Goal: Navigation & Orientation: Understand site structure

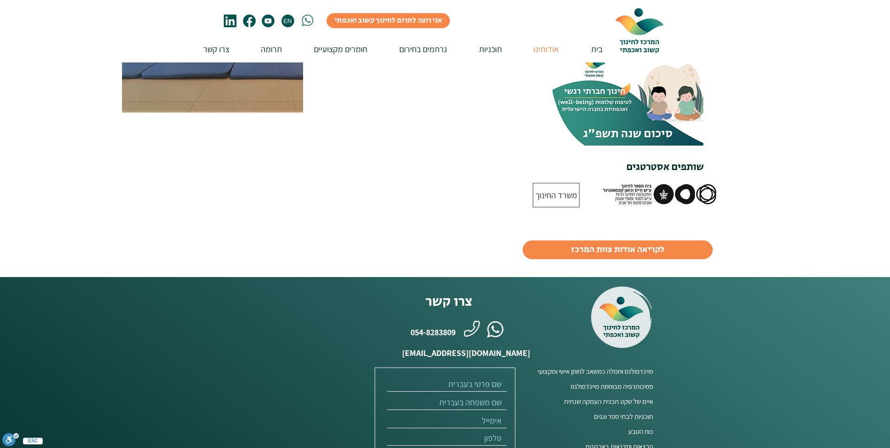
scroll to position [632, 0]
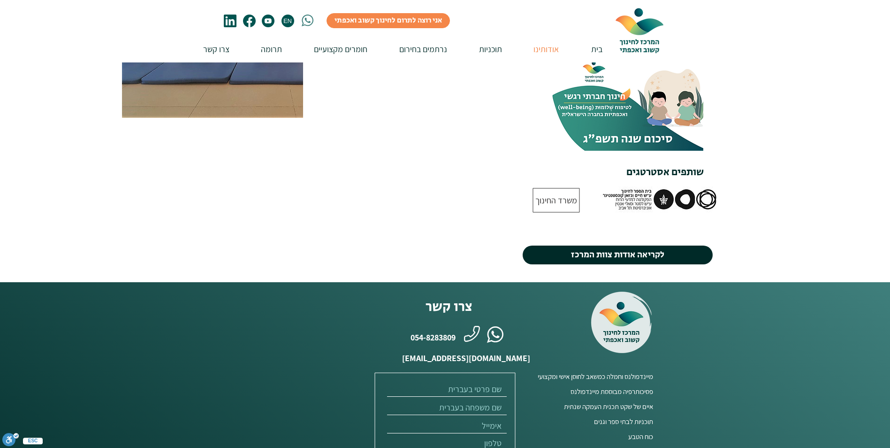
click at [608, 249] on span "לקריאה אודות צוות המרכז" at bounding box center [617, 255] width 93 height 13
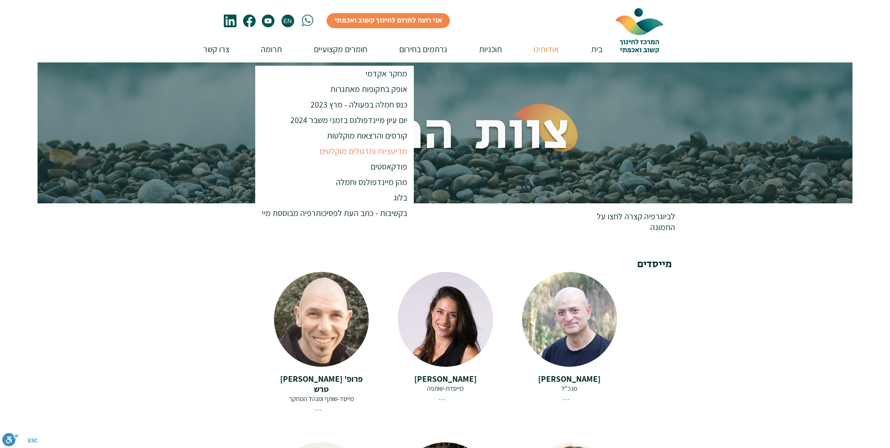
click at [376, 152] on p "מדיטציות ותרגולים מוקלטים" at bounding box center [363, 150] width 96 height 15
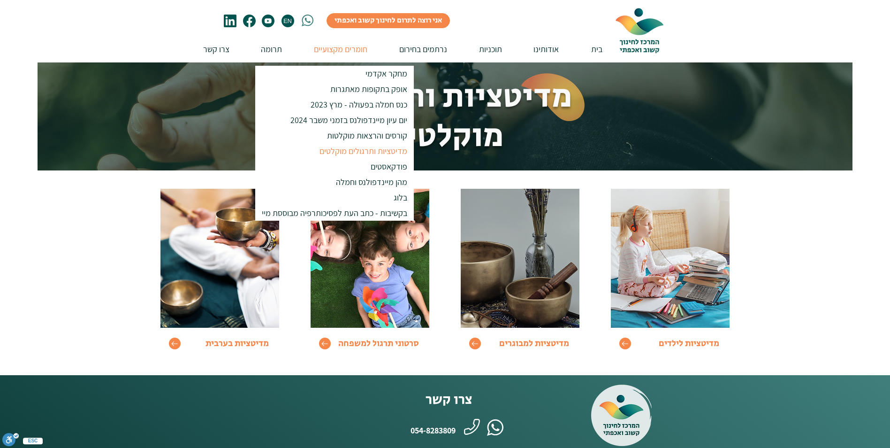
click at [538, 288] on img at bounding box center [520, 258] width 119 height 139
click at [472, 342] on icon "Go to" at bounding box center [475, 343] width 8 height 8
click at [82, 202] on div at bounding box center [445, 272] width 890 height 205
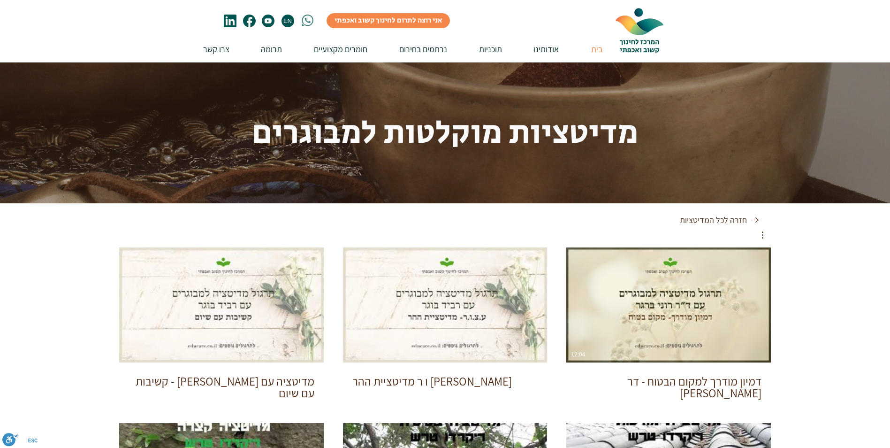
click at [599, 48] on p "בית" at bounding box center [596, 49] width 21 height 27
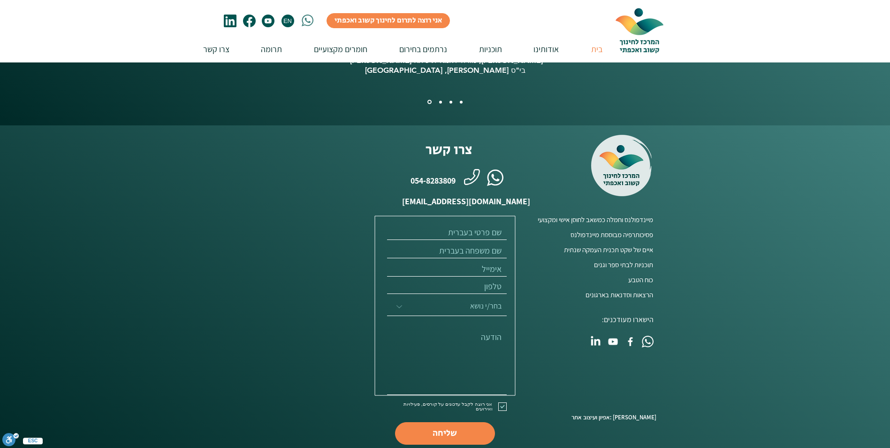
scroll to position [2323, 0]
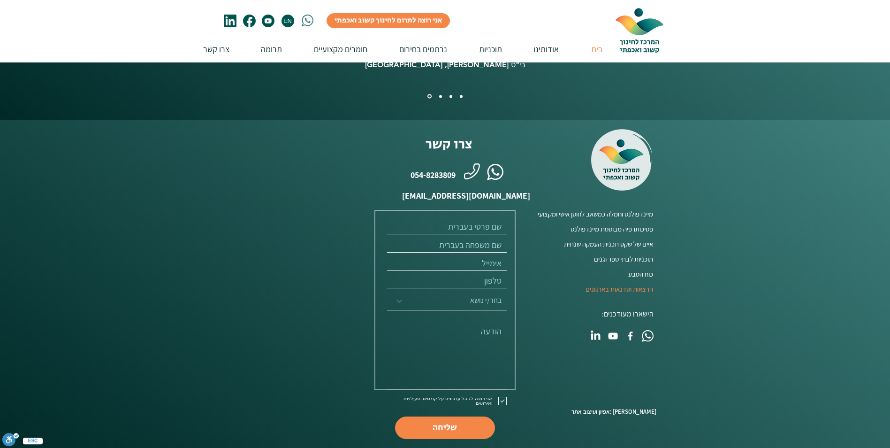
click at [620, 284] on span "הרצאות וסדנאות בארגונים" at bounding box center [619, 289] width 68 height 10
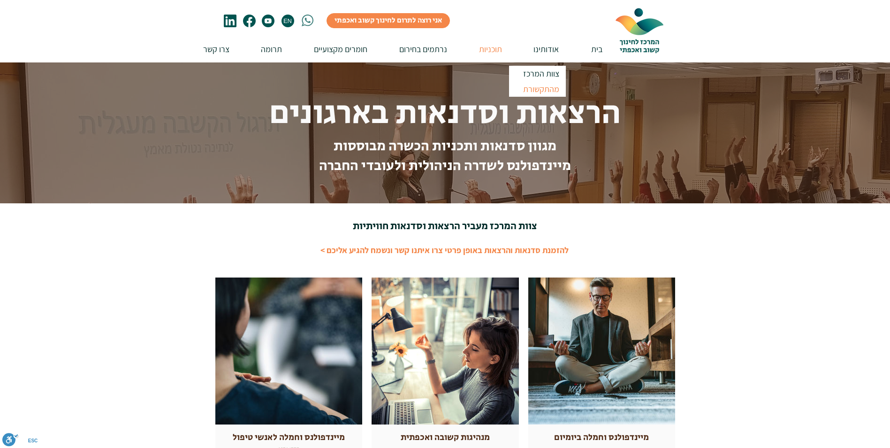
click at [540, 91] on p "מהתקשורת" at bounding box center [541, 88] width 45 height 15
